Goal: Information Seeking & Learning: Learn about a topic

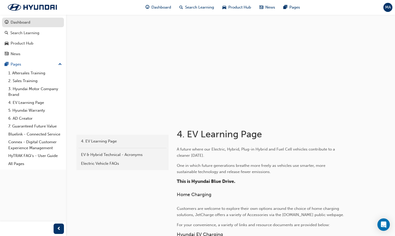
click at [24, 22] on div "Dashboard" at bounding box center [21, 22] width 20 height 6
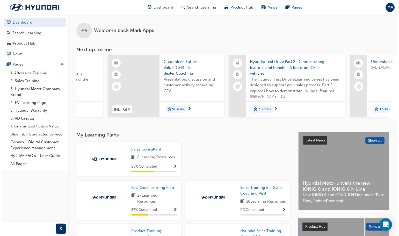
scroll to position [0, 212]
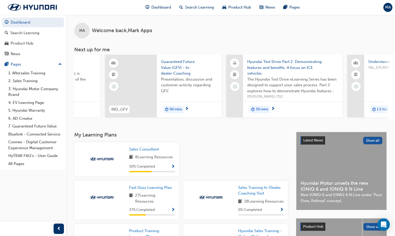
click at [260, 109] on span "30 mins" at bounding box center [262, 109] width 12 height 6
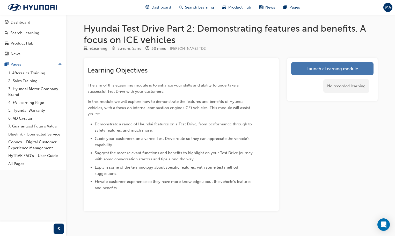
click at [332, 72] on link "Launch eLearning module" at bounding box center [332, 68] width 82 height 13
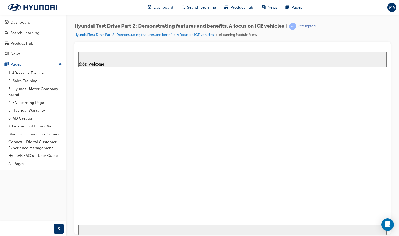
click at [78, 51] on image at bounding box center [78, 51] width 0 height 0
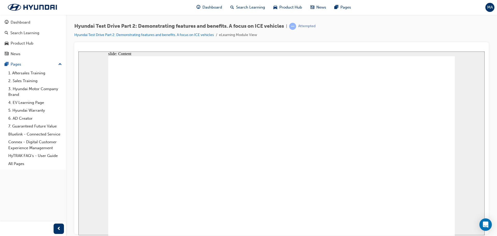
type input "24"
type input "8"
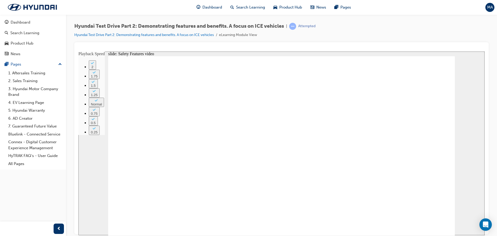
type input "24"
type input "9"
type input "25"
type input "9"
type input "25"
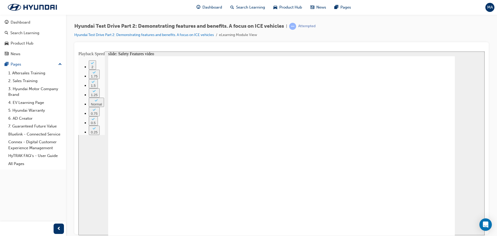
type input "10"
drag, startPoint x: 394, startPoint y: 206, endPoint x: 394, endPoint y: 201, distance: 5.2
type input "221"
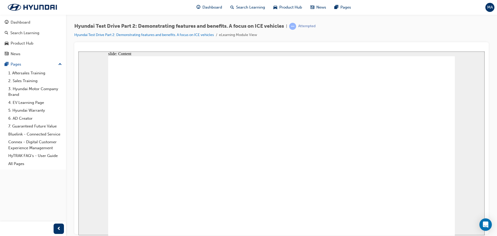
checkbox input "true"
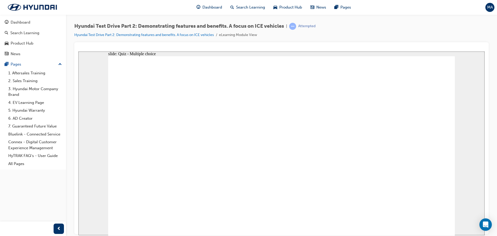
checkbox input "true"
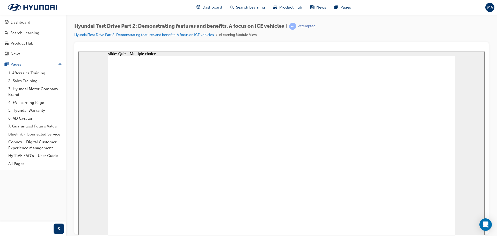
checkbox input "true"
drag, startPoint x: 369, startPoint y: 102, endPoint x: 422, endPoint y: 158, distance: 77.3
drag, startPoint x: 201, startPoint y: 102, endPoint x: 370, endPoint y: 163, distance: 180.0
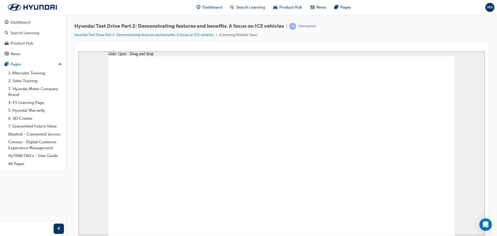
drag, startPoint x: 425, startPoint y: 92, endPoint x: 255, endPoint y: 143, distance: 177.3
drag, startPoint x: 145, startPoint y: 98, endPoint x: 147, endPoint y: 151, distance: 53.9
drag, startPoint x: 262, startPoint y: 96, endPoint x: 308, endPoint y: 136, distance: 61.7
drag, startPoint x: 314, startPoint y: 99, endPoint x: 202, endPoint y: 151, distance: 123.6
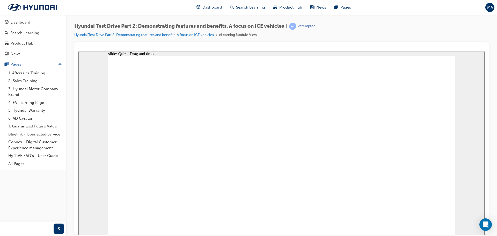
radio input "true"
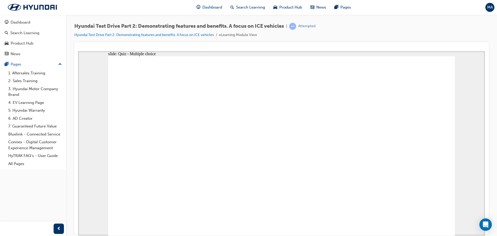
drag, startPoint x: 367, startPoint y: 102, endPoint x: 145, endPoint y: 147, distance: 226.4
drag, startPoint x: 149, startPoint y: 109, endPoint x: 321, endPoint y: 154, distance: 177.7
drag, startPoint x: 214, startPoint y: 111, endPoint x: 214, endPoint y: 156, distance: 45.3
drag, startPoint x: 255, startPoint y: 114, endPoint x: 365, endPoint y: 157, distance: 117.7
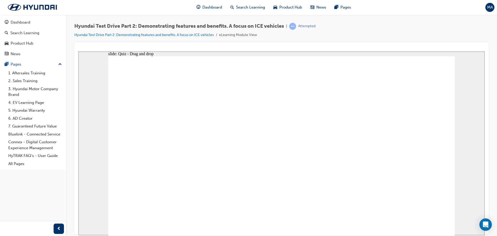
drag, startPoint x: 313, startPoint y: 114, endPoint x: 442, endPoint y: 169, distance: 140.1
drag, startPoint x: 442, startPoint y: 169, endPoint x: 419, endPoint y: 162, distance: 23.0
drag, startPoint x: 439, startPoint y: 108, endPoint x: 266, endPoint y: 151, distance: 177.9
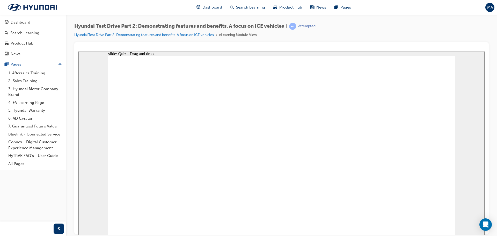
checkbox input "true"
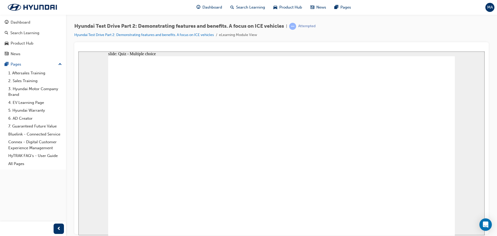
checkbox input "true"
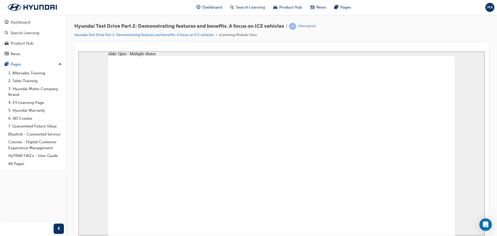
checkbox input "true"
drag, startPoint x: 310, startPoint y: 95, endPoint x: 147, endPoint y: 155, distance: 173.8
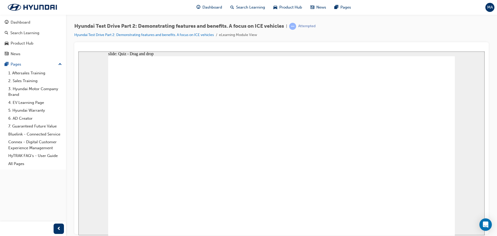
drag, startPoint x: 425, startPoint y: 98, endPoint x: 198, endPoint y: 153, distance: 233.4
drag, startPoint x: 256, startPoint y: 101, endPoint x: 256, endPoint y: 155, distance: 53.9
drag, startPoint x: 198, startPoint y: 100, endPoint x: 315, endPoint y: 160, distance: 131.3
drag, startPoint x: 146, startPoint y: 98, endPoint x: 365, endPoint y: 157, distance: 226.7
drag, startPoint x: 368, startPoint y: 103, endPoint x: 425, endPoint y: 156, distance: 78.4
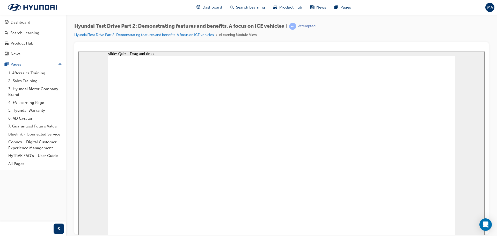
radio input "true"
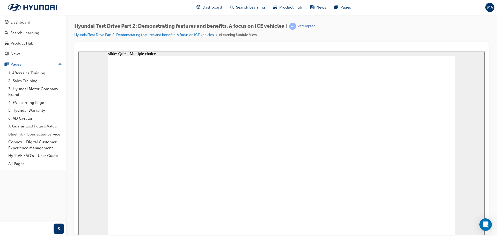
drag, startPoint x: 149, startPoint y: 108, endPoint x: 316, endPoint y: 154, distance: 172.6
drag, startPoint x: 218, startPoint y: 112, endPoint x: 184, endPoint y: 145, distance: 47.4
drag, startPoint x: 246, startPoint y: 114, endPoint x: 362, endPoint y: 155, distance: 123.0
drag, startPoint x: 327, startPoint y: 112, endPoint x: 218, endPoint y: 153, distance: 115.5
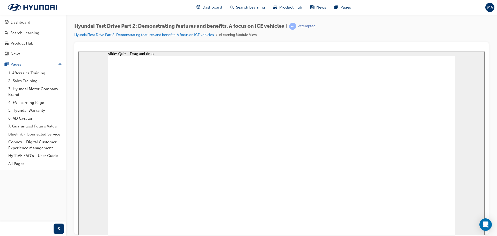
drag, startPoint x: 376, startPoint y: 110, endPoint x: 264, endPoint y: 144, distance: 117.4
drag, startPoint x: 424, startPoint y: 105, endPoint x: 159, endPoint y: 179, distance: 275.4
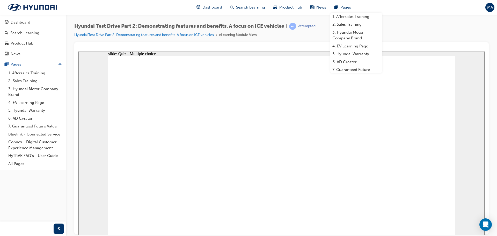
checkbox input "true"
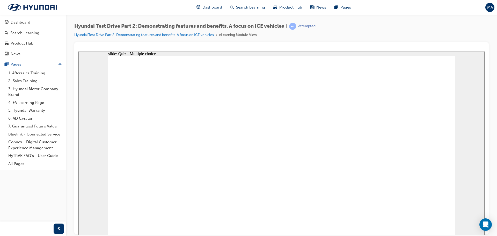
checkbox input "true"
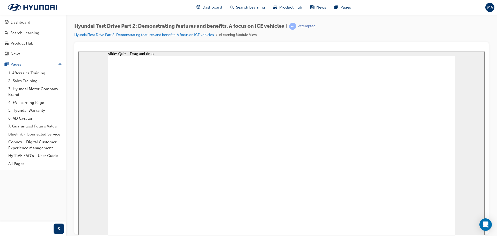
drag, startPoint x: 141, startPoint y: 100, endPoint x: 136, endPoint y: 155, distance: 54.8
drag, startPoint x: 308, startPoint y: 101, endPoint x: 201, endPoint y: 162, distance: 122.4
drag, startPoint x: 259, startPoint y: 99, endPoint x: 258, endPoint y: 169, distance: 70.7
drag, startPoint x: 200, startPoint y: 97, endPoint x: 308, endPoint y: 161, distance: 124.9
drag, startPoint x: 431, startPoint y: 98, endPoint x: 373, endPoint y: 150, distance: 77.7
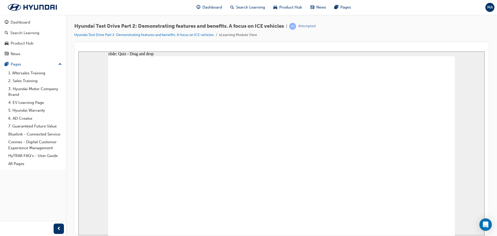
drag, startPoint x: 361, startPoint y: 102, endPoint x: 413, endPoint y: 158, distance: 76.4
drag, startPoint x: 210, startPoint y: 214, endPoint x: 271, endPoint y: 218, distance: 61.8
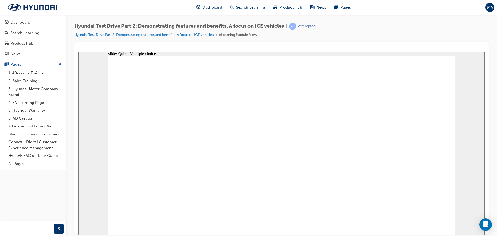
radio input "true"
drag, startPoint x: 428, startPoint y: 106, endPoint x: 339, endPoint y: 155, distance: 101.5
drag, startPoint x: 366, startPoint y: 118, endPoint x: 158, endPoint y: 162, distance: 212.7
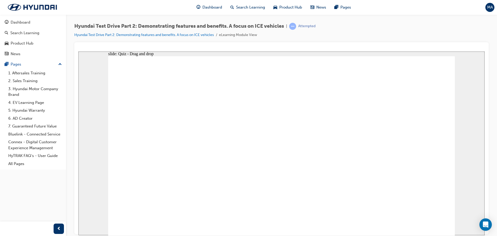
drag, startPoint x: 316, startPoint y: 108, endPoint x: 222, endPoint y: 147, distance: 101.3
drag, startPoint x: 257, startPoint y: 112, endPoint x: 353, endPoint y: 154, distance: 104.3
drag, startPoint x: 189, startPoint y: 109, endPoint x: 405, endPoint y: 153, distance: 220.5
drag, startPoint x: 147, startPoint y: 108, endPoint x: 311, endPoint y: 181, distance: 179.4
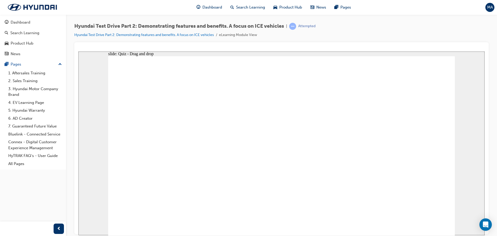
checkbox input "true"
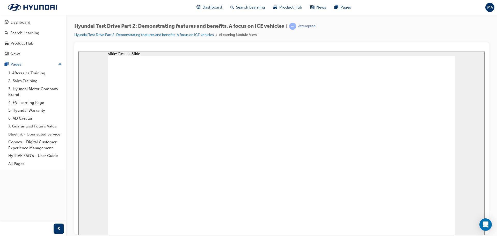
checkbox input "true"
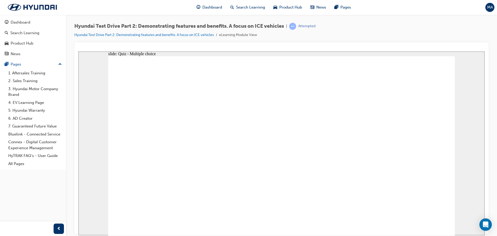
drag, startPoint x: 364, startPoint y: 100, endPoint x: 417, endPoint y: 163, distance: 82.9
drag, startPoint x: 312, startPoint y: 98, endPoint x: 143, endPoint y: 156, distance: 178.1
drag, startPoint x: 198, startPoint y: 101, endPoint x: 197, endPoint y: 158, distance: 57.5
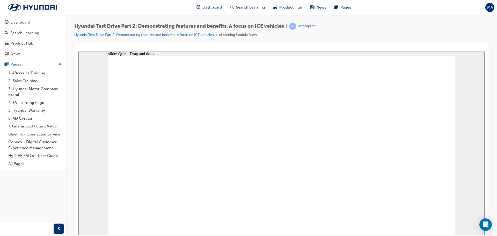
drag, startPoint x: 250, startPoint y: 102, endPoint x: 249, endPoint y: 155, distance: 53.6
drag, startPoint x: 141, startPoint y: 99, endPoint x: 400, endPoint y: 143, distance: 262.8
drag, startPoint x: 432, startPoint y: 104, endPoint x: 324, endPoint y: 167, distance: 125.4
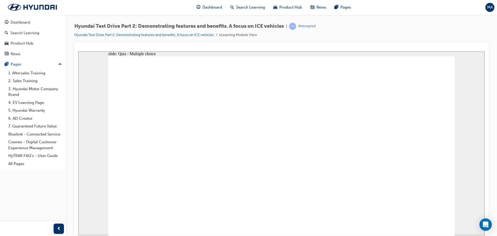
radio input "true"
drag, startPoint x: 142, startPoint y: 102, endPoint x: 319, endPoint y: 146, distance: 182.1
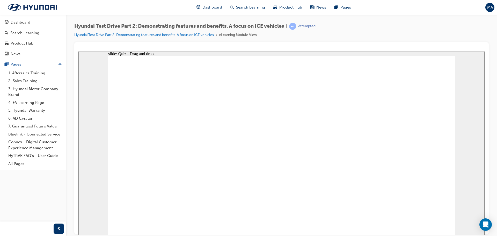
drag, startPoint x: 206, startPoint y: 104, endPoint x: 175, endPoint y: 136, distance: 44.9
drag, startPoint x: 253, startPoint y: 108, endPoint x: 342, endPoint y: 148, distance: 97.8
drag, startPoint x: 322, startPoint y: 99, endPoint x: 329, endPoint y: 160, distance: 61.5
drag, startPoint x: 362, startPoint y: 109, endPoint x: 209, endPoint y: 149, distance: 158.2
drag, startPoint x: 415, startPoint y: 111, endPoint x: 244, endPoint y: 159, distance: 177.0
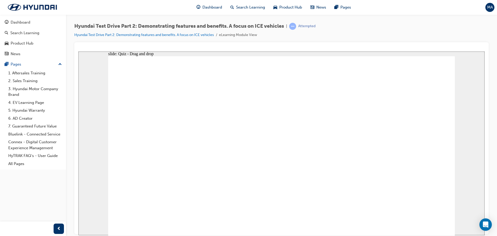
checkbox input "true"
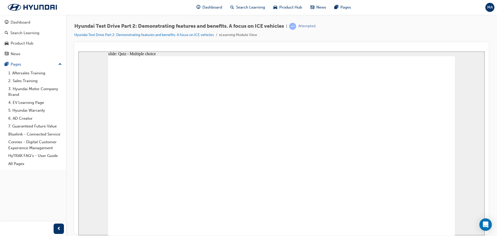
checkbox input "true"
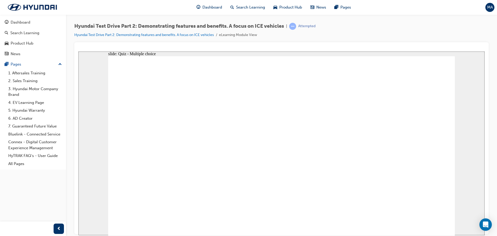
checkbox input "true"
drag, startPoint x: 363, startPoint y: 95, endPoint x: 423, endPoint y: 154, distance: 84.1
drag, startPoint x: 135, startPoint y: 96, endPoint x: 354, endPoint y: 160, distance: 227.4
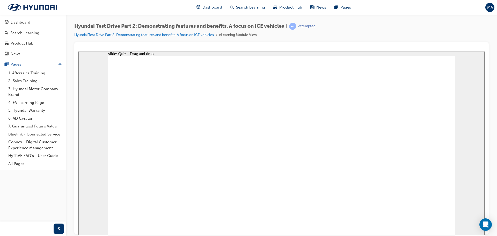
drag, startPoint x: 311, startPoint y: 95, endPoint x: 250, endPoint y: 155, distance: 85.7
drag, startPoint x: 259, startPoint y: 94, endPoint x: 308, endPoint y: 147, distance: 72.8
drag, startPoint x: 202, startPoint y: 93, endPoint x: 202, endPoint y: 143, distance: 50.0
drag, startPoint x: 417, startPoint y: 95, endPoint x: 143, endPoint y: 160, distance: 281.5
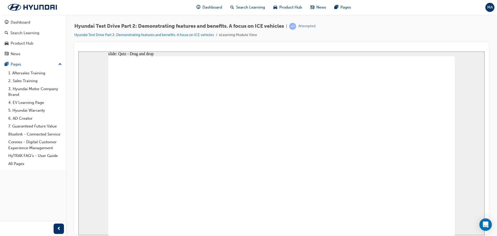
radio input "true"
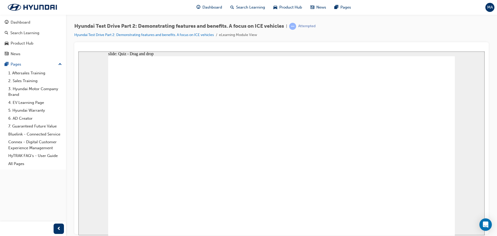
drag, startPoint x: 418, startPoint y: 113, endPoint x: 332, endPoint y: 156, distance: 96.1
drag, startPoint x: 361, startPoint y: 104, endPoint x: 361, endPoint y: 154, distance: 50.0
drag, startPoint x: 155, startPoint y: 116, endPoint x: 309, endPoint y: 182, distance: 167.8
drag, startPoint x: 216, startPoint y: 104, endPoint x: 176, endPoint y: 132, distance: 49.2
drag, startPoint x: 251, startPoint y: 108, endPoint x: 305, endPoint y: 178, distance: 88.0
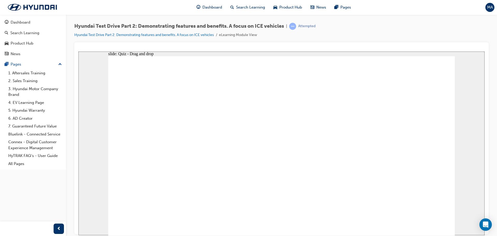
drag, startPoint x: 314, startPoint y: 115, endPoint x: 216, endPoint y: 163, distance: 108.3
checkbox input "true"
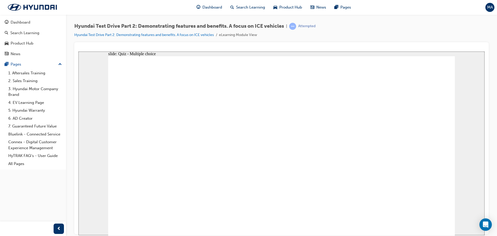
checkbox input "true"
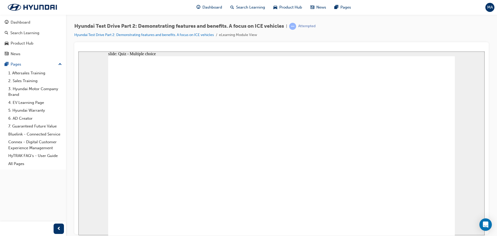
checkbox input "true"
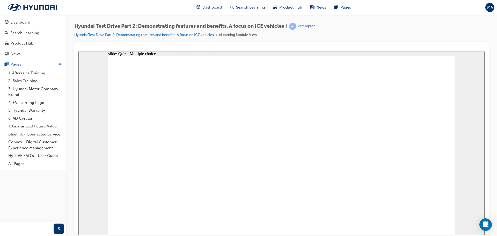
drag, startPoint x: 198, startPoint y: 99, endPoint x: 187, endPoint y: 97, distance: 11.8
drag, startPoint x: 367, startPoint y: 97, endPoint x: 429, endPoint y: 156, distance: 85.5
drag, startPoint x: 313, startPoint y: 95, endPoint x: 212, endPoint y: 151, distance: 115.1
drag, startPoint x: 260, startPoint y: 100, endPoint x: 258, endPoint y: 164, distance: 63.2
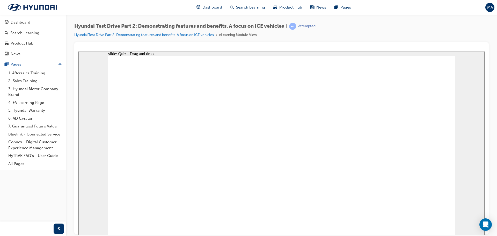
drag, startPoint x: 203, startPoint y: 95, endPoint x: 308, endPoint y: 156, distance: 122.2
drag, startPoint x: 144, startPoint y: 96, endPoint x: 148, endPoint y: 142, distance: 46.3
drag, startPoint x: 423, startPoint y: 94, endPoint x: 370, endPoint y: 152, distance: 78.8
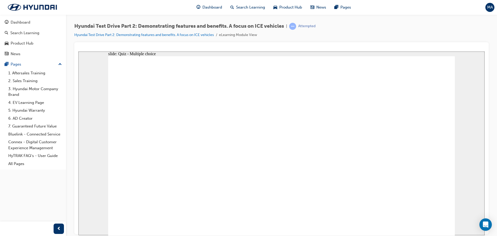
radio input "true"
drag, startPoint x: 400, startPoint y: 110, endPoint x: 293, endPoint y: 156, distance: 117.1
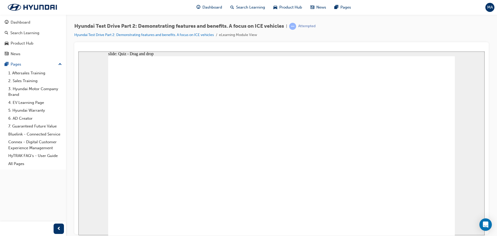
drag, startPoint x: 371, startPoint y: 104, endPoint x: 142, endPoint y: 146, distance: 232.8
drag, startPoint x: 316, startPoint y: 110, endPoint x: 357, endPoint y: 139, distance: 49.5
drag, startPoint x: 255, startPoint y: 111, endPoint x: 411, endPoint y: 150, distance: 161.1
drag, startPoint x: 201, startPoint y: 103, endPoint x: 324, endPoint y: 181, distance: 145.8
drag, startPoint x: 153, startPoint y: 109, endPoint x: 195, endPoint y: 149, distance: 58.1
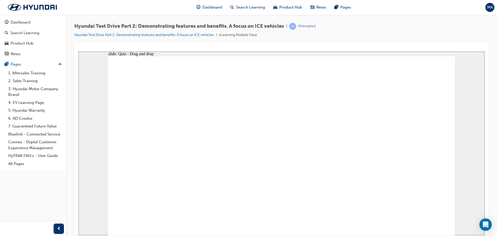
drag, startPoint x: 419, startPoint y: 215, endPoint x: 488, endPoint y: 286, distance: 99.3
checkbox input "true"
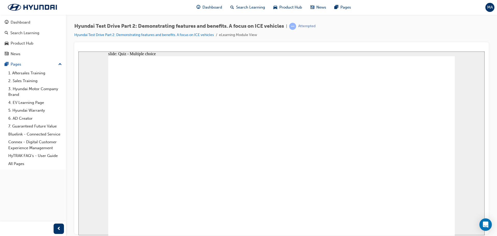
checkbox input "true"
drag, startPoint x: 247, startPoint y: 186, endPoint x: 247, endPoint y: 202, distance: 16.3
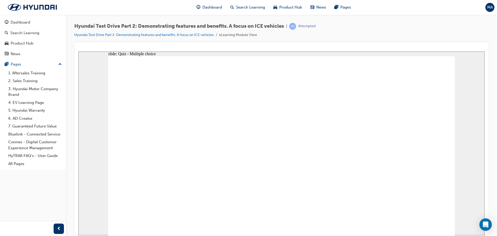
checkbox input "true"
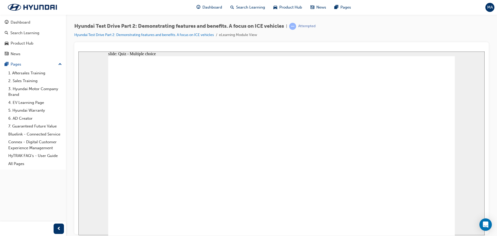
checkbox input "true"
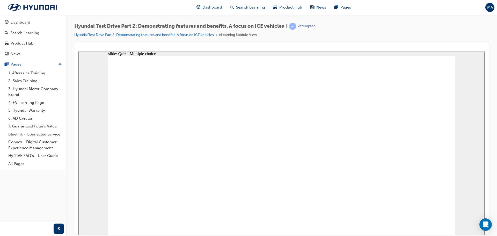
drag, startPoint x: 366, startPoint y: 100, endPoint x: 414, endPoint y: 163, distance: 79.4
drag, startPoint x: 141, startPoint y: 104, endPoint x: 141, endPoint y: 166, distance: 61.6
drag, startPoint x: 145, startPoint y: 150, endPoint x: 148, endPoint y: 98, distance: 52.1
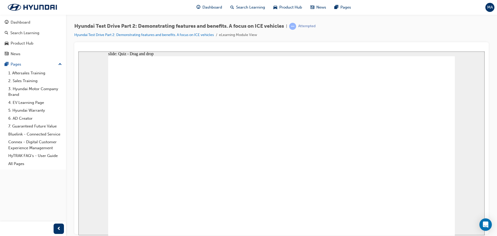
drag, startPoint x: 417, startPoint y: 97, endPoint x: 143, endPoint y: 158, distance: 281.1
drag, startPoint x: 309, startPoint y: 95, endPoint x: 202, endPoint y: 153, distance: 121.1
drag, startPoint x: 256, startPoint y: 97, endPoint x: 256, endPoint y: 164, distance: 67.6
drag, startPoint x: 199, startPoint y: 99, endPoint x: 372, endPoint y: 165, distance: 185.0
drag, startPoint x: 135, startPoint y: 97, endPoint x: 303, endPoint y: 162, distance: 180.7
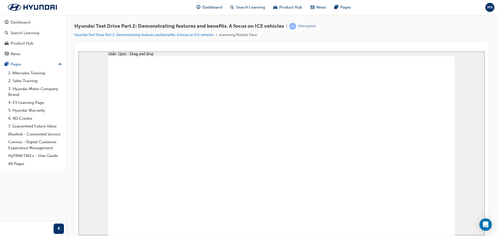
drag, startPoint x: 363, startPoint y: 155, endPoint x: 303, endPoint y: 154, distance: 59.3
drag, startPoint x: 308, startPoint y: 153, endPoint x: 364, endPoint y: 149, distance: 56.3
drag, startPoint x: 148, startPoint y: 99, endPoint x: 312, endPoint y: 161, distance: 175.2
drag, startPoint x: 374, startPoint y: 152, endPoint x: 310, endPoint y: 162, distance: 65.2
drag, startPoint x: 138, startPoint y: 101, endPoint x: 363, endPoint y: 163, distance: 232.7
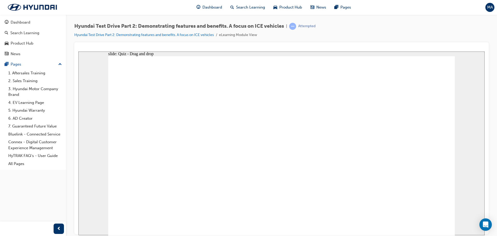
radio input "true"
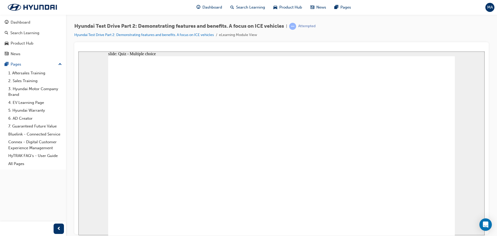
drag, startPoint x: 141, startPoint y: 106, endPoint x: 310, endPoint y: 146, distance: 173.7
drag, startPoint x: 249, startPoint y: 109, endPoint x: 333, endPoint y: 147, distance: 92.2
drag, startPoint x: 189, startPoint y: 110, endPoint x: 412, endPoint y: 157, distance: 228.1
drag, startPoint x: 411, startPoint y: 145, endPoint x: 190, endPoint y: 155, distance: 221.6
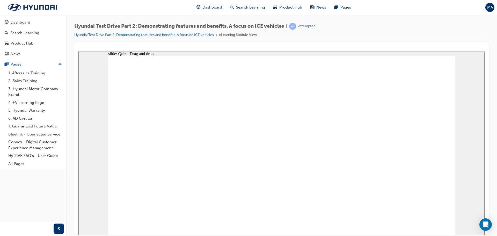
drag, startPoint x: 323, startPoint y: 106, endPoint x: 242, endPoint y: 144, distance: 90.5
drag, startPoint x: 349, startPoint y: 119, endPoint x: 274, endPoint y: 139, distance: 77.5
drag, startPoint x: 423, startPoint y: 106, endPoint x: 163, endPoint y: 185, distance: 271.6
drag, startPoint x: 337, startPoint y: 105, endPoint x: 339, endPoint y: 89, distance: 16.4
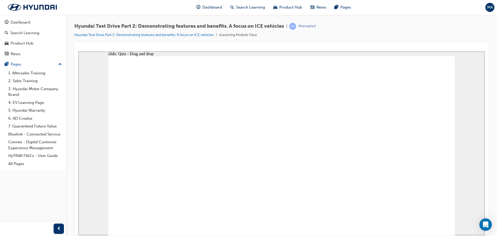
checkbox input "true"
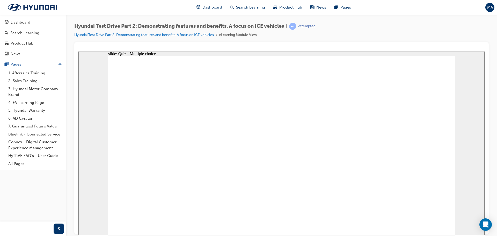
checkbox input "true"
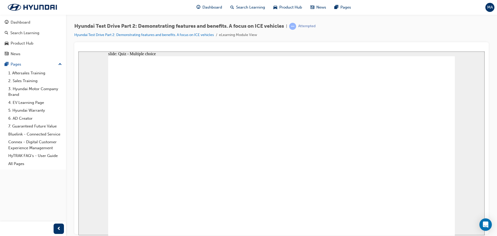
checkbox input "true"
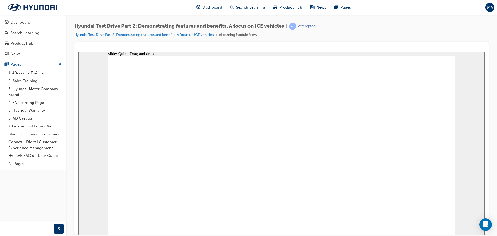
drag, startPoint x: 356, startPoint y: 94, endPoint x: 415, endPoint y: 157, distance: 86.6
drag, startPoint x: 308, startPoint y: 95, endPoint x: 198, endPoint y: 160, distance: 128.3
drag, startPoint x: 250, startPoint y: 99, endPoint x: 256, endPoint y: 169, distance: 70.1
drag, startPoint x: 415, startPoint y: 102, endPoint x: 134, endPoint y: 167, distance: 287.7
drag, startPoint x: 202, startPoint y: 102, endPoint x: 312, endPoint y: 169, distance: 129.3
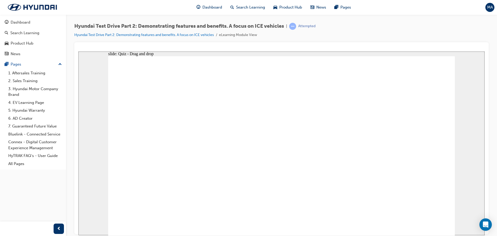
drag, startPoint x: 143, startPoint y: 97, endPoint x: 374, endPoint y: 164, distance: 240.0
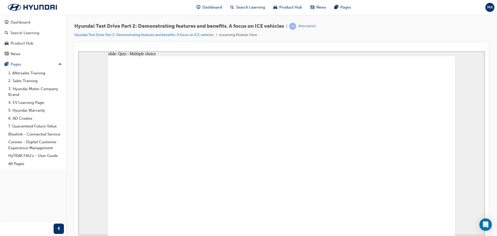
radio input "true"
drag, startPoint x: 199, startPoint y: 103, endPoint x: 151, endPoint y: 143, distance: 62.4
drag, startPoint x: 418, startPoint y: 107, endPoint x: 149, endPoint y: 184, distance: 279.6
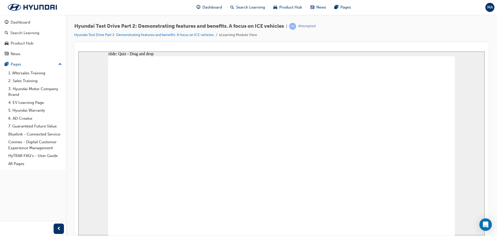
drag, startPoint x: 308, startPoint y: 102, endPoint x: 251, endPoint y: 144, distance: 70.6
drag, startPoint x: 263, startPoint y: 106, endPoint x: 353, endPoint y: 151, distance: 101.2
drag, startPoint x: 365, startPoint y: 114, endPoint x: 363, endPoint y: 138, distance: 23.7
drag, startPoint x: 148, startPoint y: 110, endPoint x: 404, endPoint y: 172, distance: 264.2
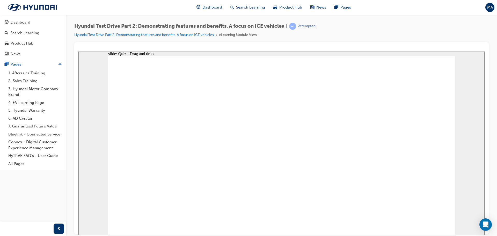
checkbox input "true"
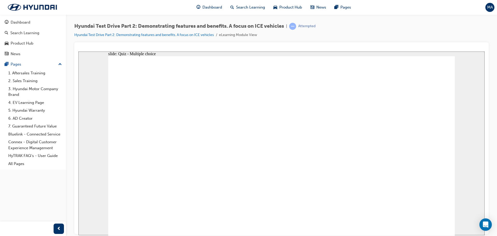
checkbox input "true"
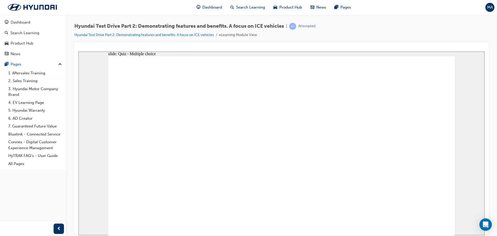
checkbox input "true"
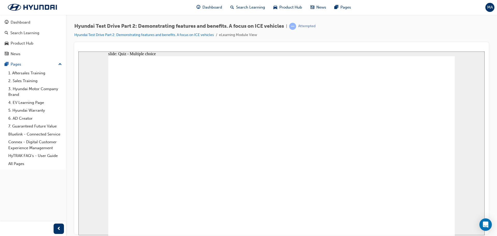
drag, startPoint x: 369, startPoint y: 100, endPoint x: 418, endPoint y: 149, distance: 69.8
drag, startPoint x: 254, startPoint y: 96, endPoint x: 254, endPoint y: 149, distance: 53.1
drag, startPoint x: 308, startPoint y: 98, endPoint x: 190, endPoint y: 152, distance: 130.3
drag, startPoint x: 422, startPoint y: 95, endPoint x: 310, endPoint y: 152, distance: 125.9
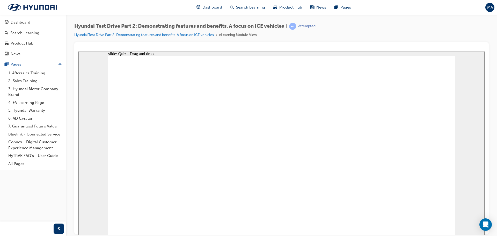
drag, startPoint x: 148, startPoint y: 104, endPoint x: 378, endPoint y: 169, distance: 239.5
drag, startPoint x: 198, startPoint y: 98, endPoint x: 135, endPoint y: 158, distance: 87.0
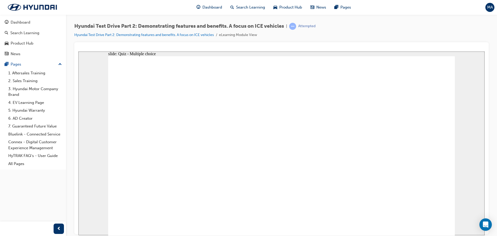
radio input "true"
drag, startPoint x: 205, startPoint y: 103, endPoint x: 168, endPoint y: 150, distance: 59.6
drag, startPoint x: 425, startPoint y: 105, endPoint x: 204, endPoint y: 153, distance: 226.4
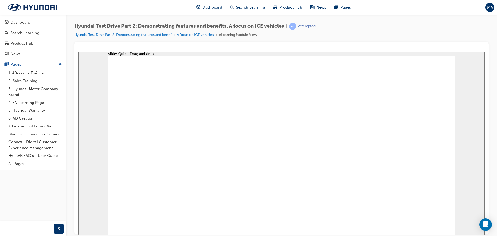
drag, startPoint x: 316, startPoint y: 107, endPoint x: 271, endPoint y: 149, distance: 61.2
drag, startPoint x: 271, startPoint y: 149, endPoint x: 174, endPoint y: 185, distance: 103.4
drag, startPoint x: 155, startPoint y: 105, endPoint x: 160, endPoint y: 184, distance: 79.3
drag, startPoint x: 370, startPoint y: 108, endPoint x: 335, endPoint y: 149, distance: 53.4
drag, startPoint x: 262, startPoint y: 112, endPoint x: 370, endPoint y: 158, distance: 116.9
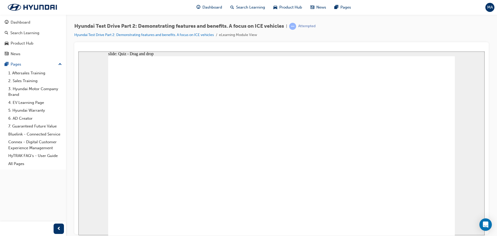
checkbox input "true"
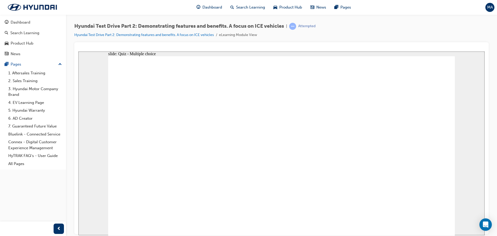
checkbox input "true"
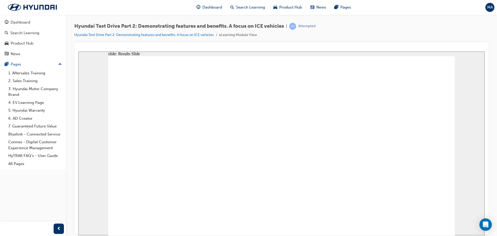
checkbox input "true"
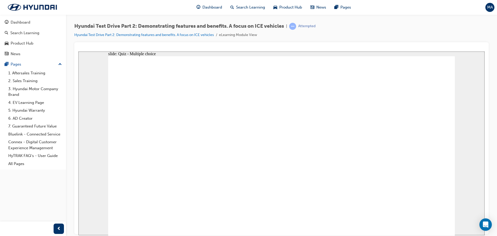
drag, startPoint x: 366, startPoint y: 98, endPoint x: 425, endPoint y: 152, distance: 79.4
drag, startPoint x: 308, startPoint y: 106, endPoint x: 215, endPoint y: 153, distance: 104.0
drag, startPoint x: 257, startPoint y: 98, endPoint x: 261, endPoint y: 163, distance: 65.1
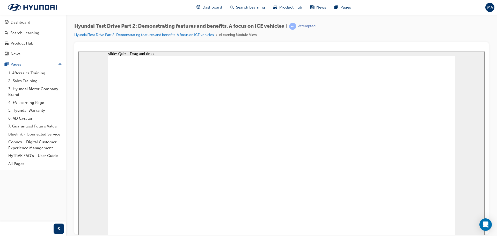
drag, startPoint x: 148, startPoint y: 100, endPoint x: 359, endPoint y: 158, distance: 218.6
drag, startPoint x: 426, startPoint y: 102, endPoint x: 312, endPoint y: 162, distance: 128.7
drag, startPoint x: 202, startPoint y: 98, endPoint x: 193, endPoint y: 187, distance: 89.3
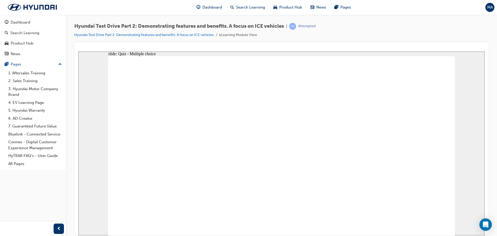
radio input "true"
drag, startPoint x: 191, startPoint y: 104, endPoint x: 146, endPoint y: 148, distance: 62.8
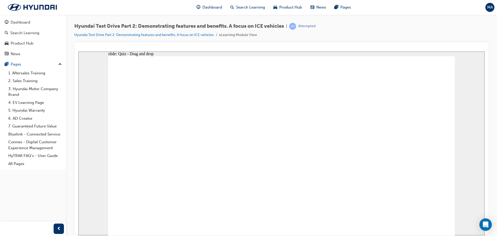
drag, startPoint x: 415, startPoint y: 102, endPoint x: 199, endPoint y: 150, distance: 221.3
drag, startPoint x: 316, startPoint y: 104, endPoint x: 261, endPoint y: 152, distance: 73.8
drag, startPoint x: 369, startPoint y: 105, endPoint x: 332, endPoint y: 147, distance: 56.1
drag, startPoint x: 261, startPoint y: 111, endPoint x: 358, endPoint y: 144, distance: 102.1
drag, startPoint x: 150, startPoint y: 104, endPoint x: 170, endPoint y: 178, distance: 76.8
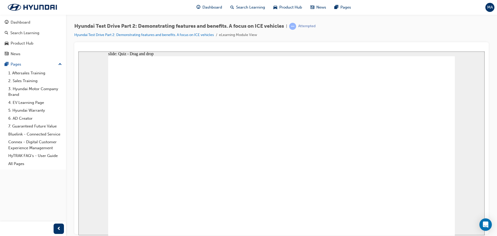
checkbox input "true"
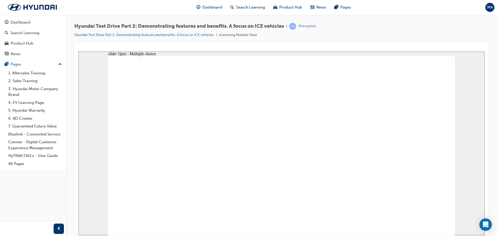
checkbox input "false"
checkbox input "true"
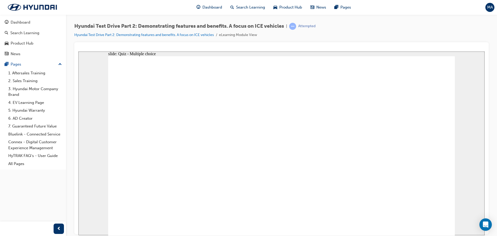
checkbox input "true"
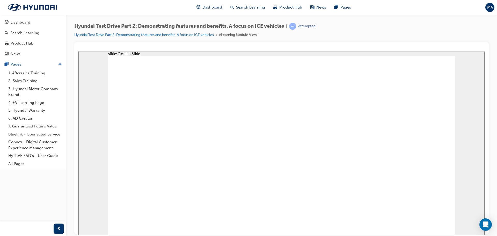
checkbox input "true"
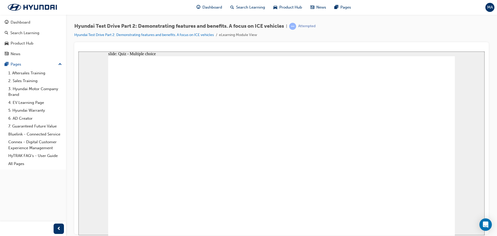
drag, startPoint x: 367, startPoint y: 102, endPoint x: 423, endPoint y: 163, distance: 82.8
drag, startPoint x: 422, startPoint y: 95, endPoint x: 365, endPoint y: 154, distance: 82.4
drag, startPoint x: 252, startPoint y: 105, endPoint x: 249, endPoint y: 155, distance: 50.6
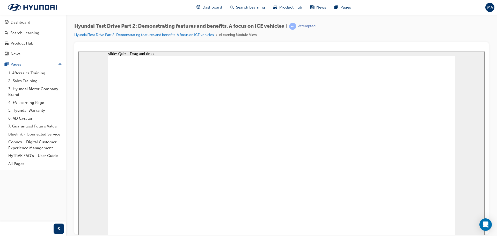
drag, startPoint x: 312, startPoint y: 95, endPoint x: 202, endPoint y: 149, distance: 122.5
drag, startPoint x: 207, startPoint y: 96, endPoint x: 156, endPoint y: 151, distance: 75.2
drag, startPoint x: 139, startPoint y: 94, endPoint x: 324, endPoint y: 159, distance: 196.5
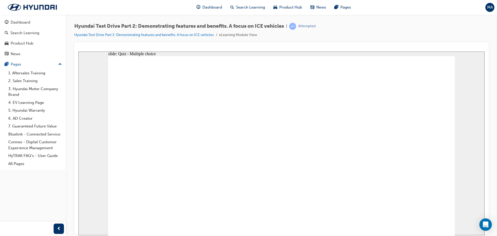
radio input "true"
drag, startPoint x: 204, startPoint y: 103, endPoint x: 152, endPoint y: 152, distance: 71.3
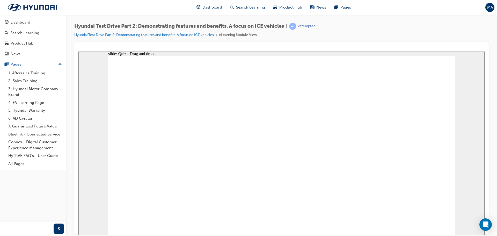
drag, startPoint x: 306, startPoint y: 106, endPoint x: 205, endPoint y: 150, distance: 110.5
drag, startPoint x: 419, startPoint y: 105, endPoint x: 137, endPoint y: 185, distance: 294.1
drag, startPoint x: 147, startPoint y: 107, endPoint x: 335, endPoint y: 153, distance: 194.3
drag, startPoint x: 378, startPoint y: 107, endPoint x: 179, endPoint y: 173, distance: 209.8
drag, startPoint x: 255, startPoint y: 110, endPoint x: 365, endPoint y: 159, distance: 120.2
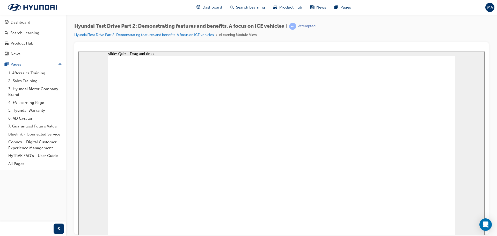
checkbox input "true"
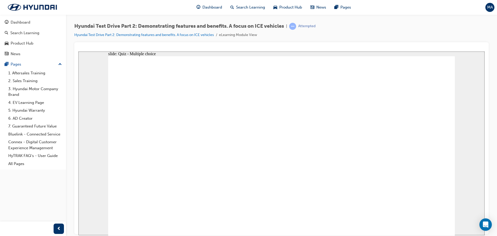
checkbox input "true"
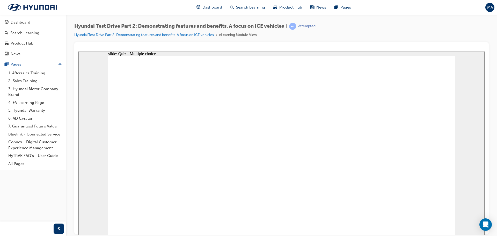
checkbox input "true"
checkbox input "false"
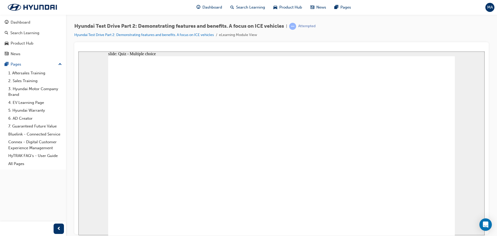
checkbox input "true"
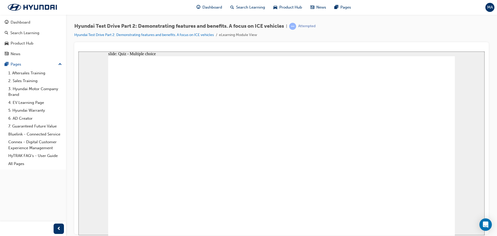
checkbox input "true"
checkbox input "false"
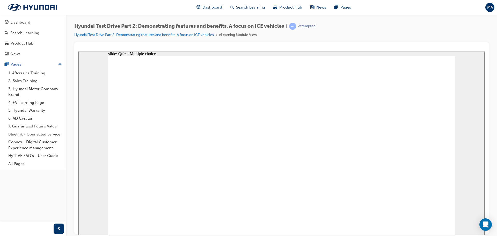
drag, startPoint x: 254, startPoint y: 97, endPoint x: 258, endPoint y: 162, distance: 65.6
drag, startPoint x: 312, startPoint y: 98, endPoint x: 226, endPoint y: 171, distance: 113.0
drag, startPoint x: 369, startPoint y: 102, endPoint x: 432, endPoint y: 155, distance: 82.2
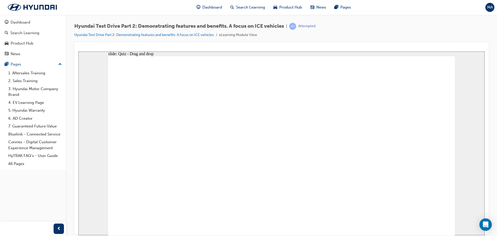
drag, startPoint x: 427, startPoint y: 95, endPoint x: 128, endPoint y: 160, distance: 306.6
drag, startPoint x: 140, startPoint y: 107, endPoint x: 352, endPoint y: 167, distance: 220.4
drag, startPoint x: 206, startPoint y: 106, endPoint x: 322, endPoint y: 173, distance: 134.6
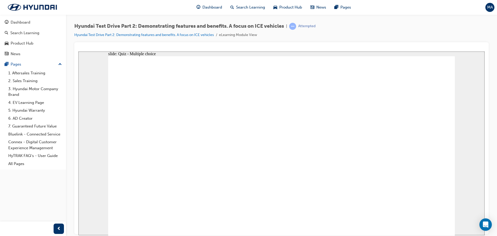
radio input "true"
drag, startPoint x: 149, startPoint y: 106, endPoint x: 324, endPoint y: 151, distance: 180.8
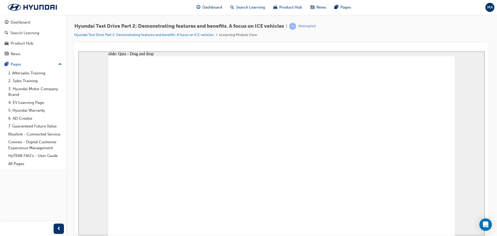
drag, startPoint x: 247, startPoint y: 103, endPoint x: 307, endPoint y: 145, distance: 73.5
drag, startPoint x: 212, startPoint y: 99, endPoint x: 267, endPoint y: 119, distance: 58.9
drag, startPoint x: 307, startPoint y: 107, endPoint x: 217, endPoint y: 141, distance: 96.5
drag, startPoint x: 325, startPoint y: 122, endPoint x: 274, endPoint y: 139, distance: 54.3
drag, startPoint x: 363, startPoint y: 125, endPoint x: 171, endPoint y: 181, distance: 200.1
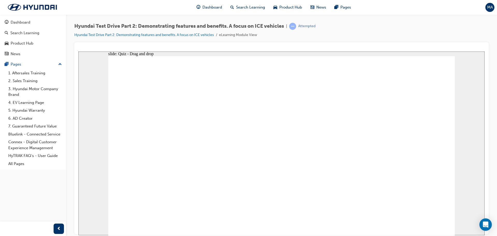
checkbox input "true"
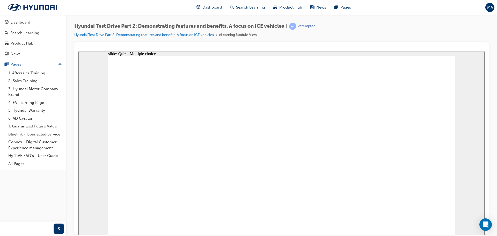
checkbox input "true"
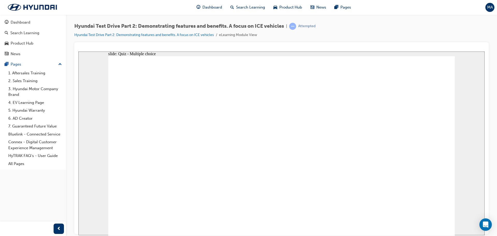
checkbox input "true"
